Goal: Transaction & Acquisition: Purchase product/service

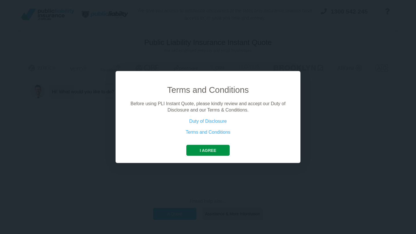
click at [214, 153] on button "I agree" at bounding box center [207, 150] width 43 height 11
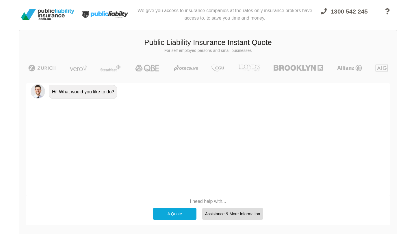
click at [183, 216] on div "A Quote" at bounding box center [174, 214] width 43 height 12
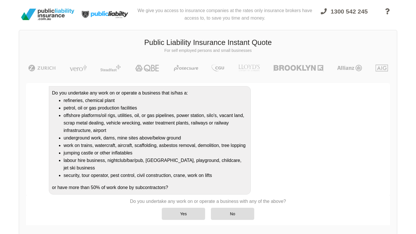
scroll to position [60, 0]
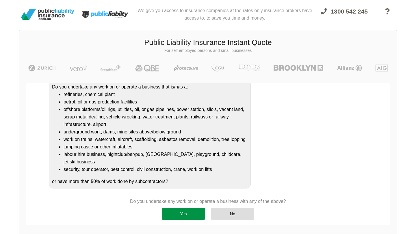
click at [189, 218] on div "Yes" at bounding box center [183, 214] width 43 height 12
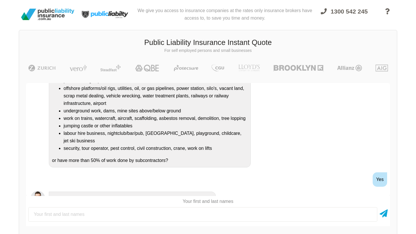
scroll to position [109, 0]
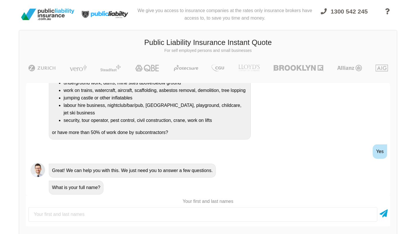
click at [184, 216] on input "text" at bounding box center [202, 215] width 349 height 14
type input "[PERSON_NAME]"
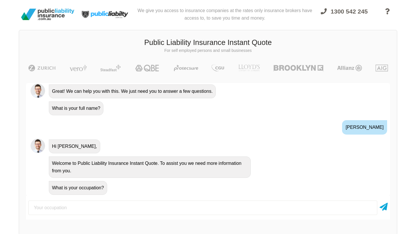
scroll to position [189, 0]
type input "Gardening"
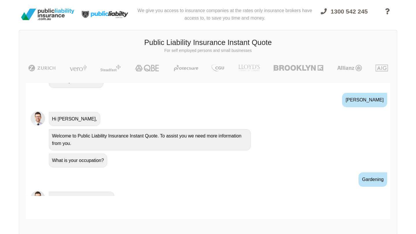
scroll to position [227, 0]
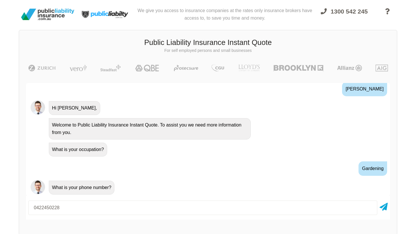
type input "0422450228"
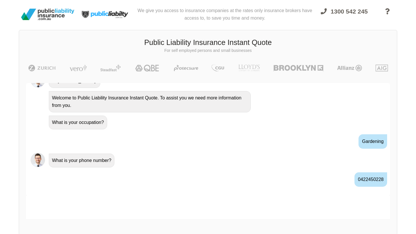
scroll to position [265, 0]
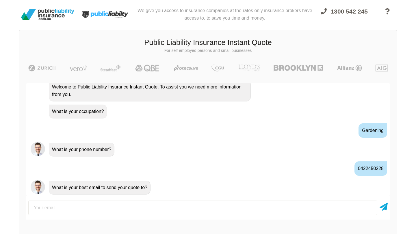
click at [79, 211] on input "email" at bounding box center [202, 208] width 349 height 14
type input "[EMAIL_ADDRESS][DOMAIN_NAME]"
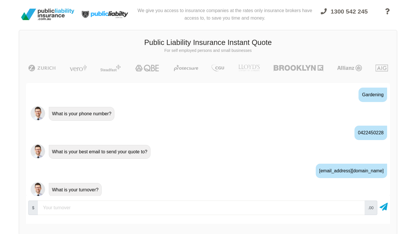
scroll to position [303, 0]
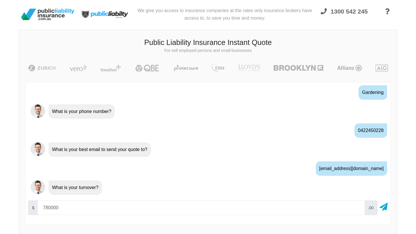
type input "780000"
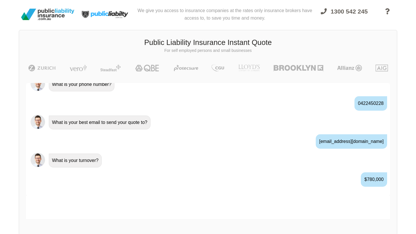
scroll to position [341, 0]
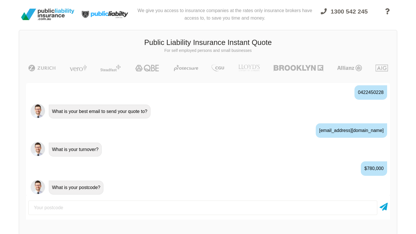
click at [70, 208] on input "number" at bounding box center [202, 208] width 349 height 14
type input "2153"
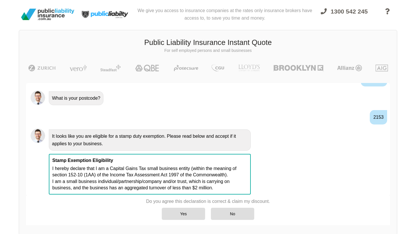
scroll to position [24, 0]
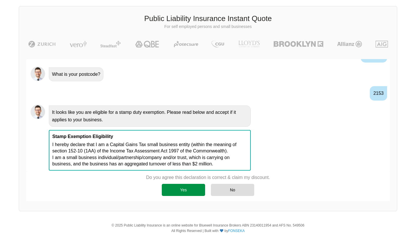
click at [178, 189] on div "Yes" at bounding box center [183, 190] width 43 height 12
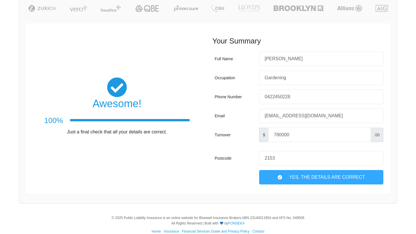
scroll to position [62, 0]
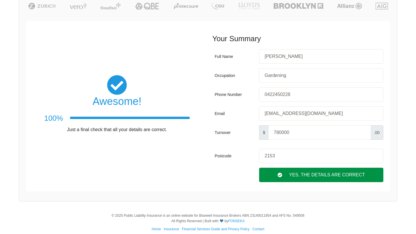
click at [292, 174] on div "Yes, The Details are correct" at bounding box center [321, 175] width 124 height 14
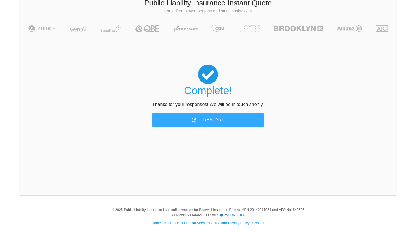
scroll to position [0, 0]
